Goal: Task Accomplishment & Management: Manage account settings

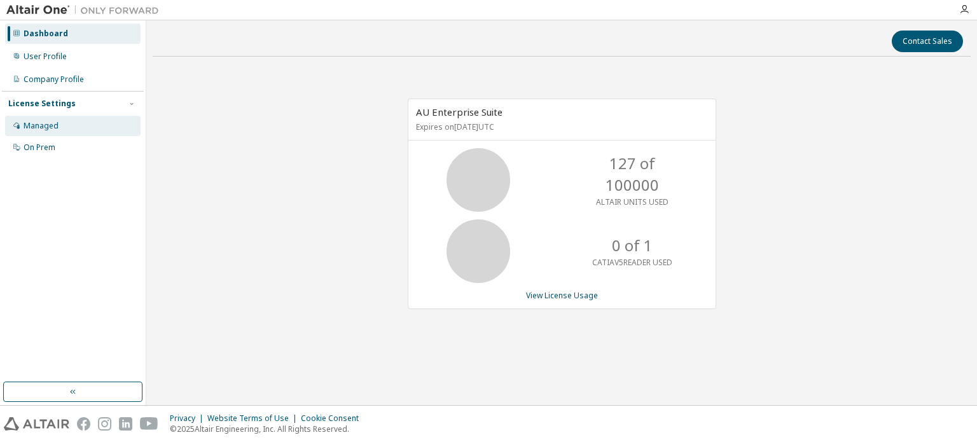
click at [38, 127] on div "Managed" at bounding box center [41, 126] width 35 height 10
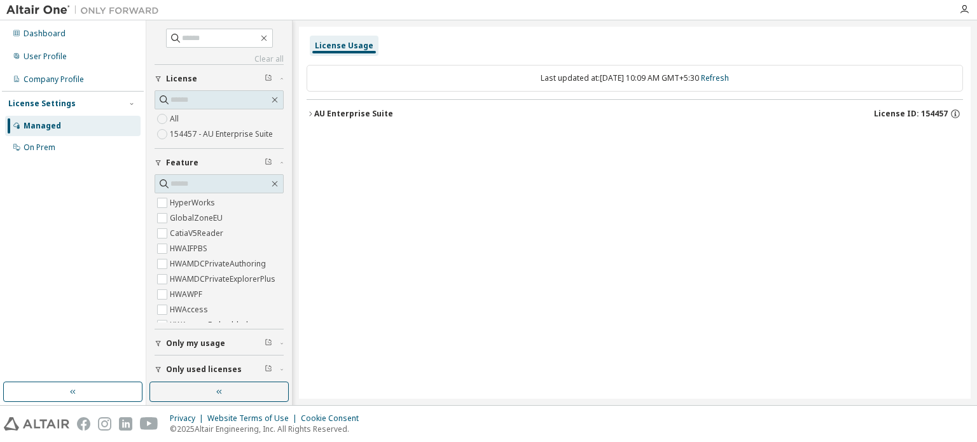
click at [53, 67] on div "Dashboard User Profile Company Profile License Settings Managed On Prem" at bounding box center [73, 90] width 142 height 137
click at [50, 37] on div "Dashboard" at bounding box center [45, 34] width 42 height 10
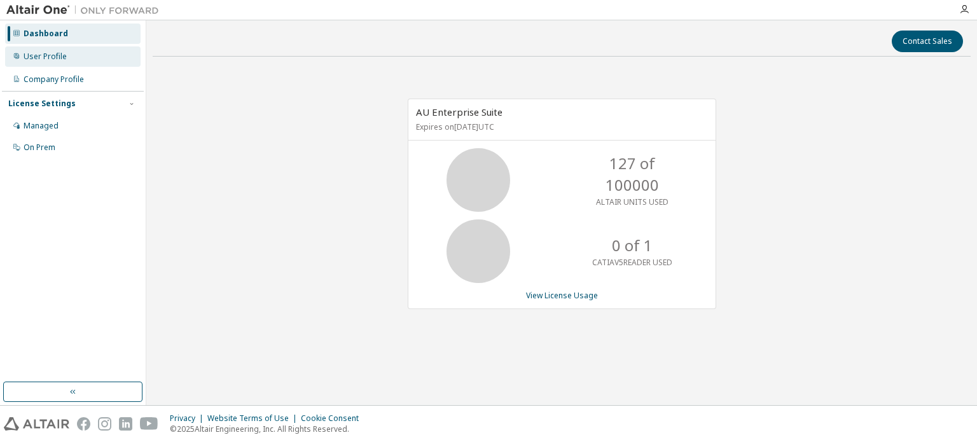
click at [39, 61] on div "User Profile" at bounding box center [45, 57] width 43 height 10
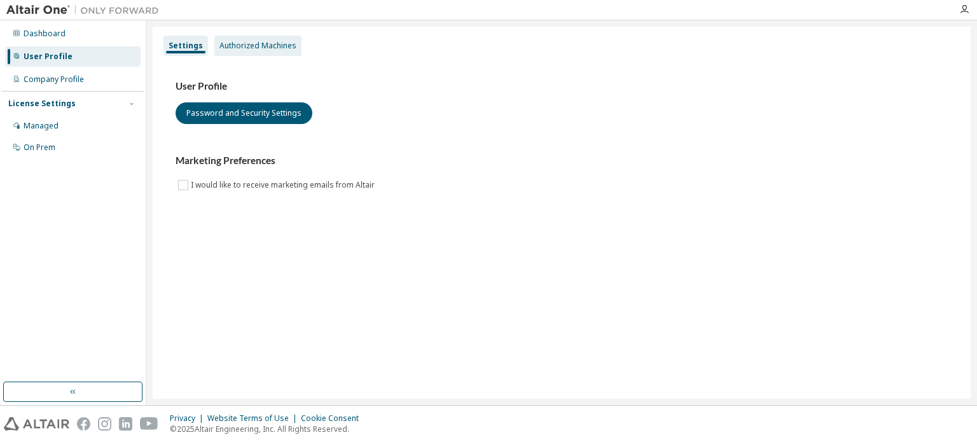
click at [249, 52] on div "Authorized Machines" at bounding box center [257, 46] width 87 height 20
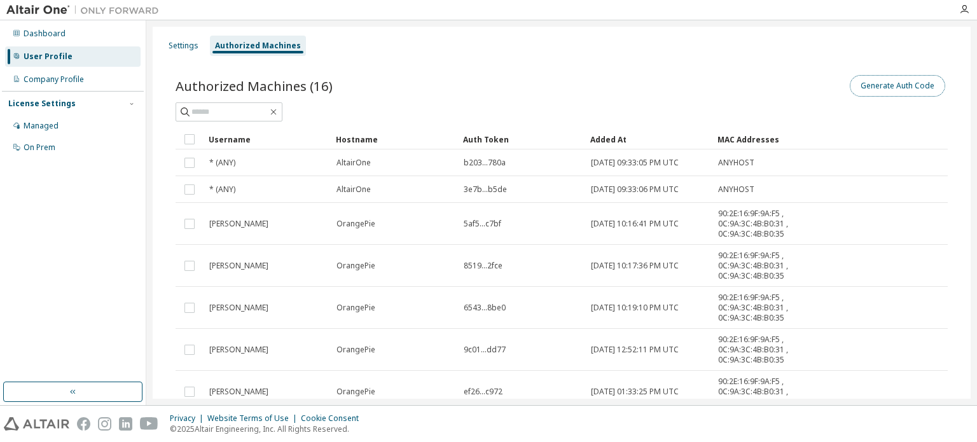
click at [912, 85] on button "Generate Auth Code" at bounding box center [897, 86] width 95 height 22
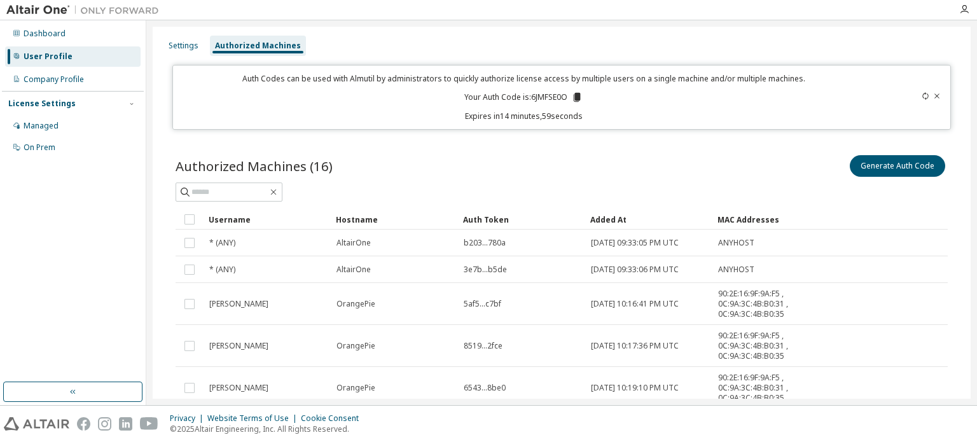
click at [574, 98] on icon at bounding box center [577, 97] width 7 height 9
